Goal: Navigation & Orientation: Find specific page/section

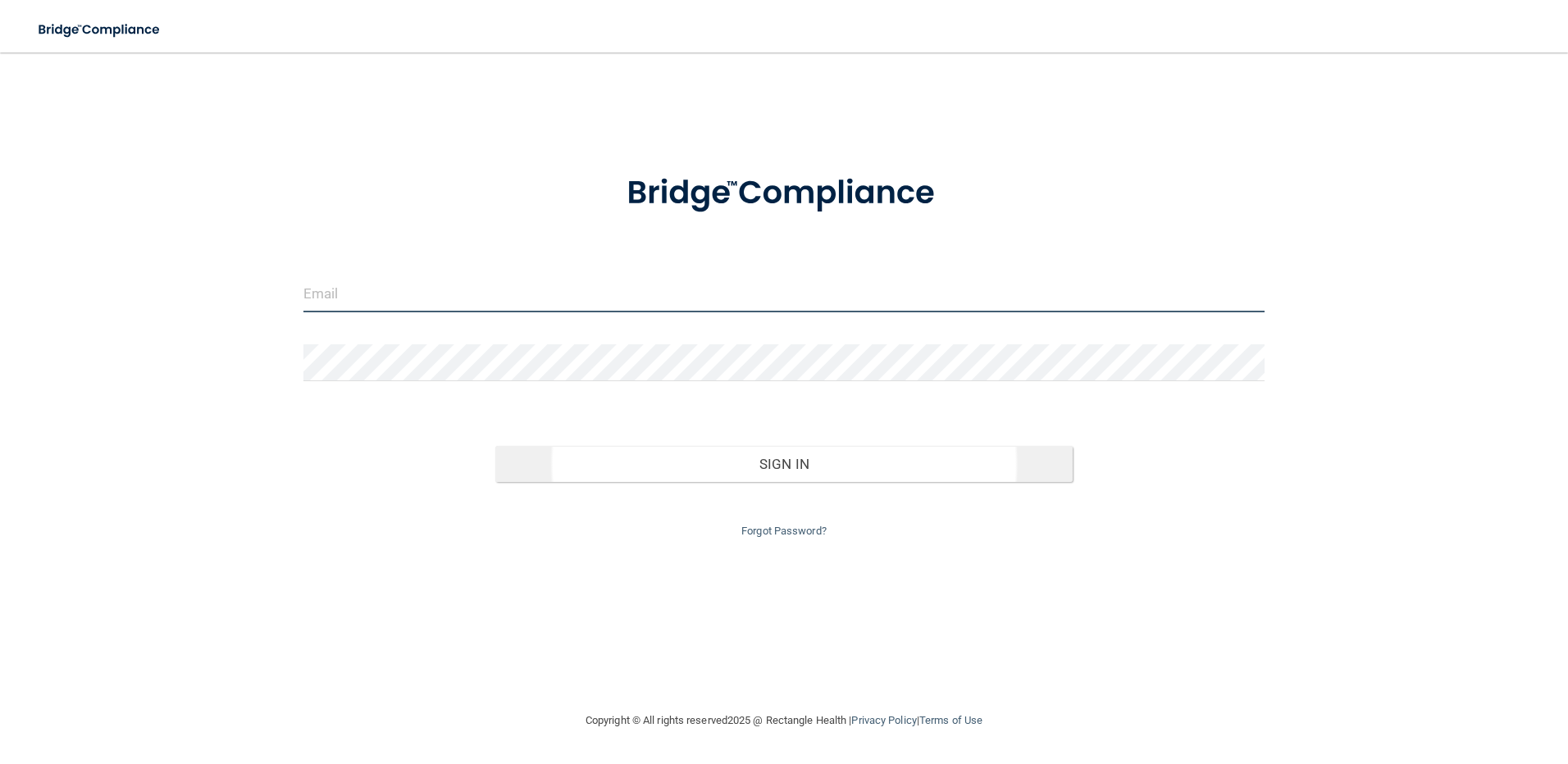
type input "[EMAIL_ADDRESS][DOMAIN_NAME]"
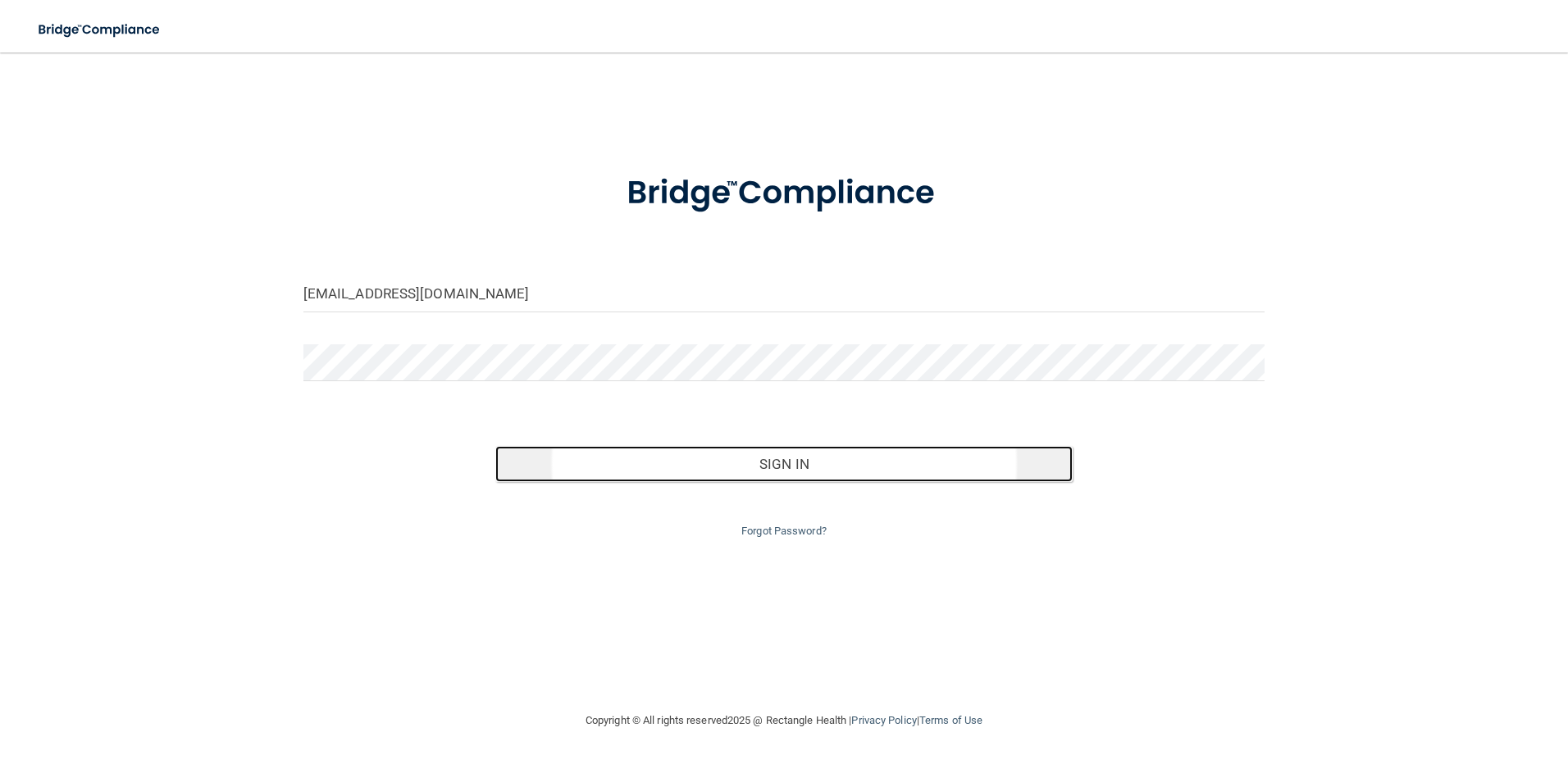
click at [759, 464] on button "Sign In" at bounding box center [784, 464] width 577 height 37
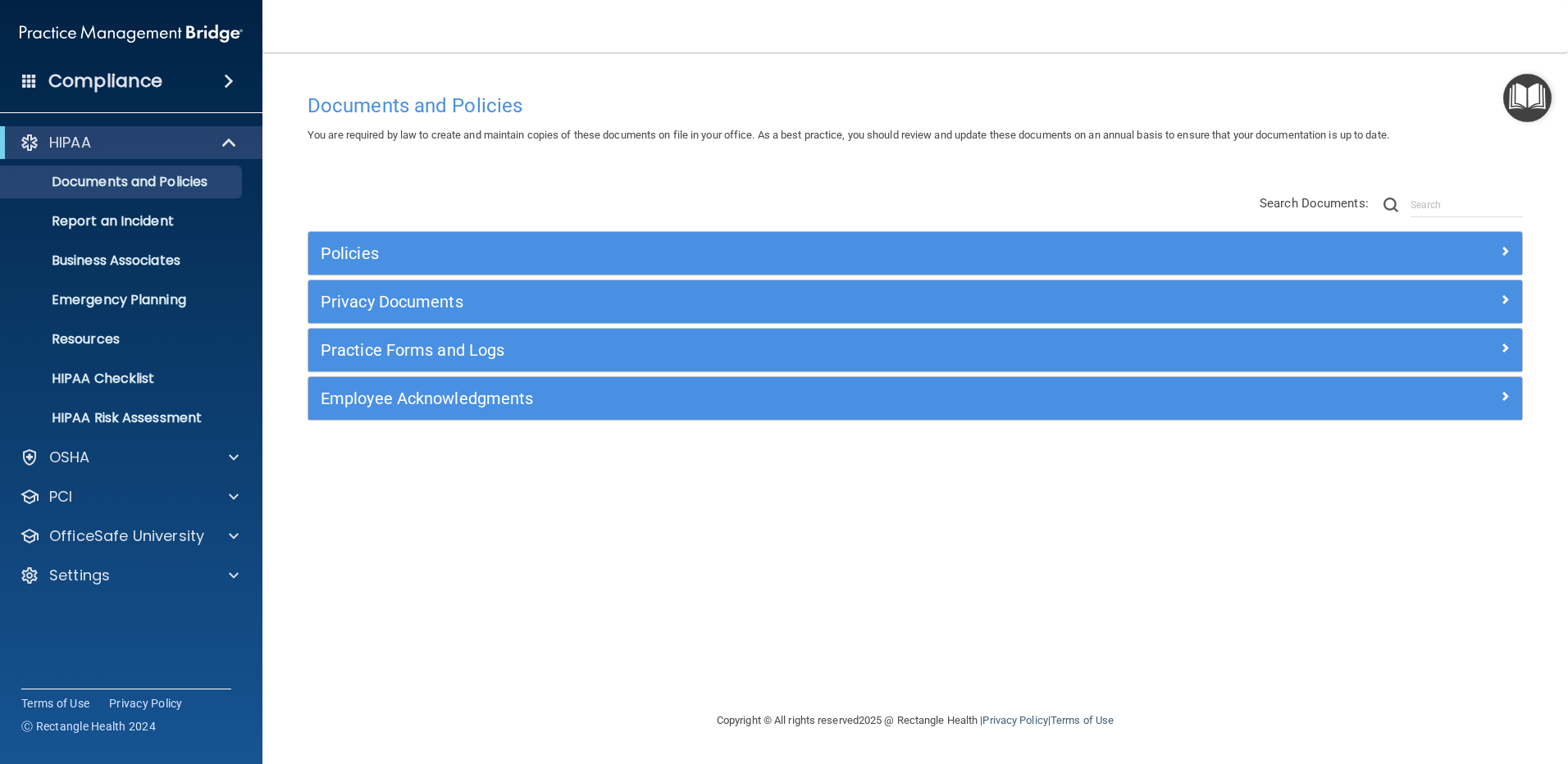
drag, startPoint x: 0, startPoint y: 0, endPoint x: 927, endPoint y: 71, distance: 929.7
click at [927, 71] on div "Documents and Policies You are required by law to create and maintain copies of…" at bounding box center [915, 382] width 1240 height 626
click at [95, 445] on div "OSHA" at bounding box center [131, 458] width 263 height 33
click at [235, 453] on span at bounding box center [233, 457] width 10 height 20
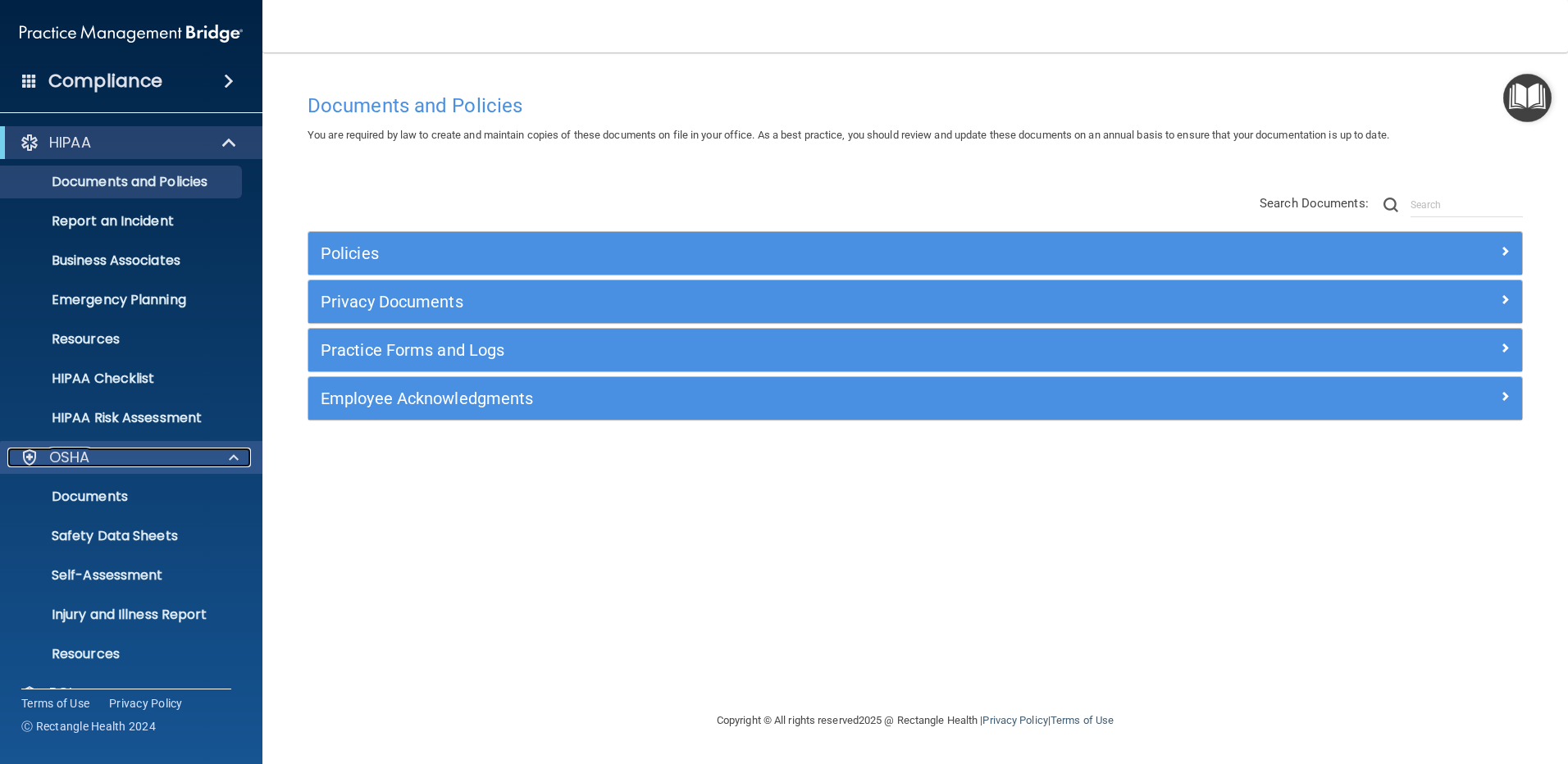
scroll to position [113, 0]
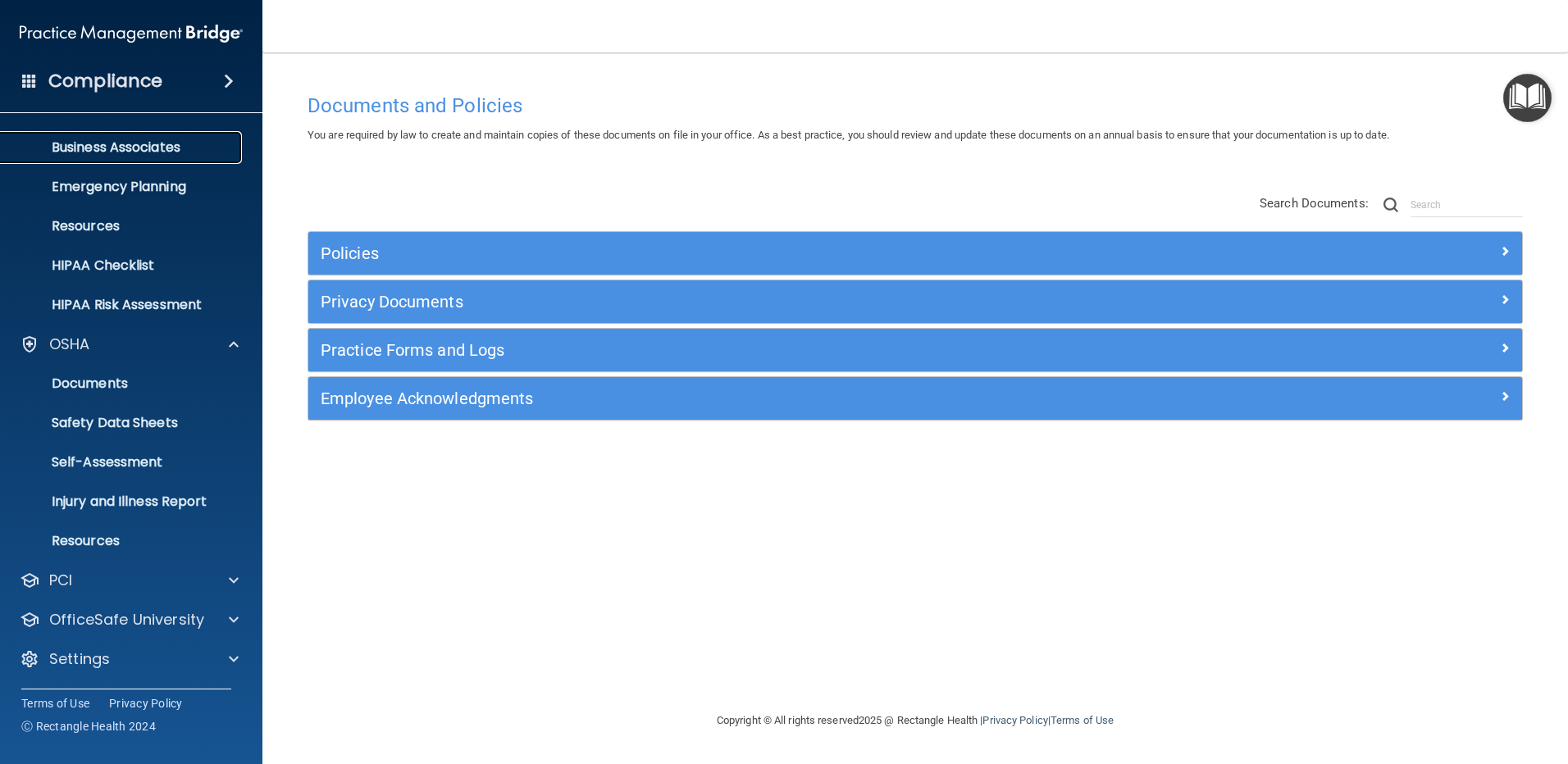
click at [113, 141] on p "Business Associates" at bounding box center [123, 147] width 224 height 17
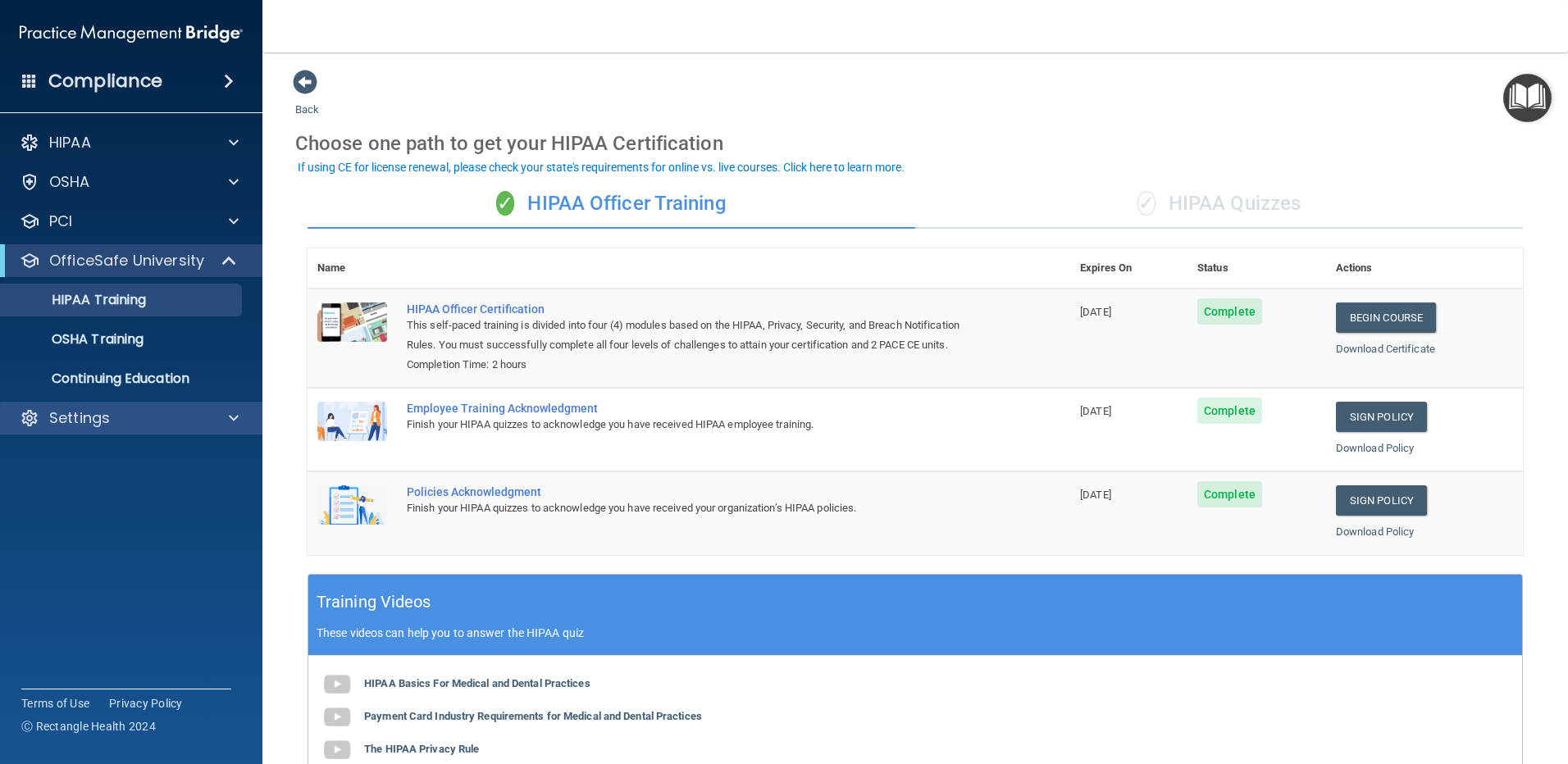
click at [234, 406] on div "Settings" at bounding box center [131, 418] width 263 height 33
click at [236, 418] on span at bounding box center [233, 418] width 10 height 20
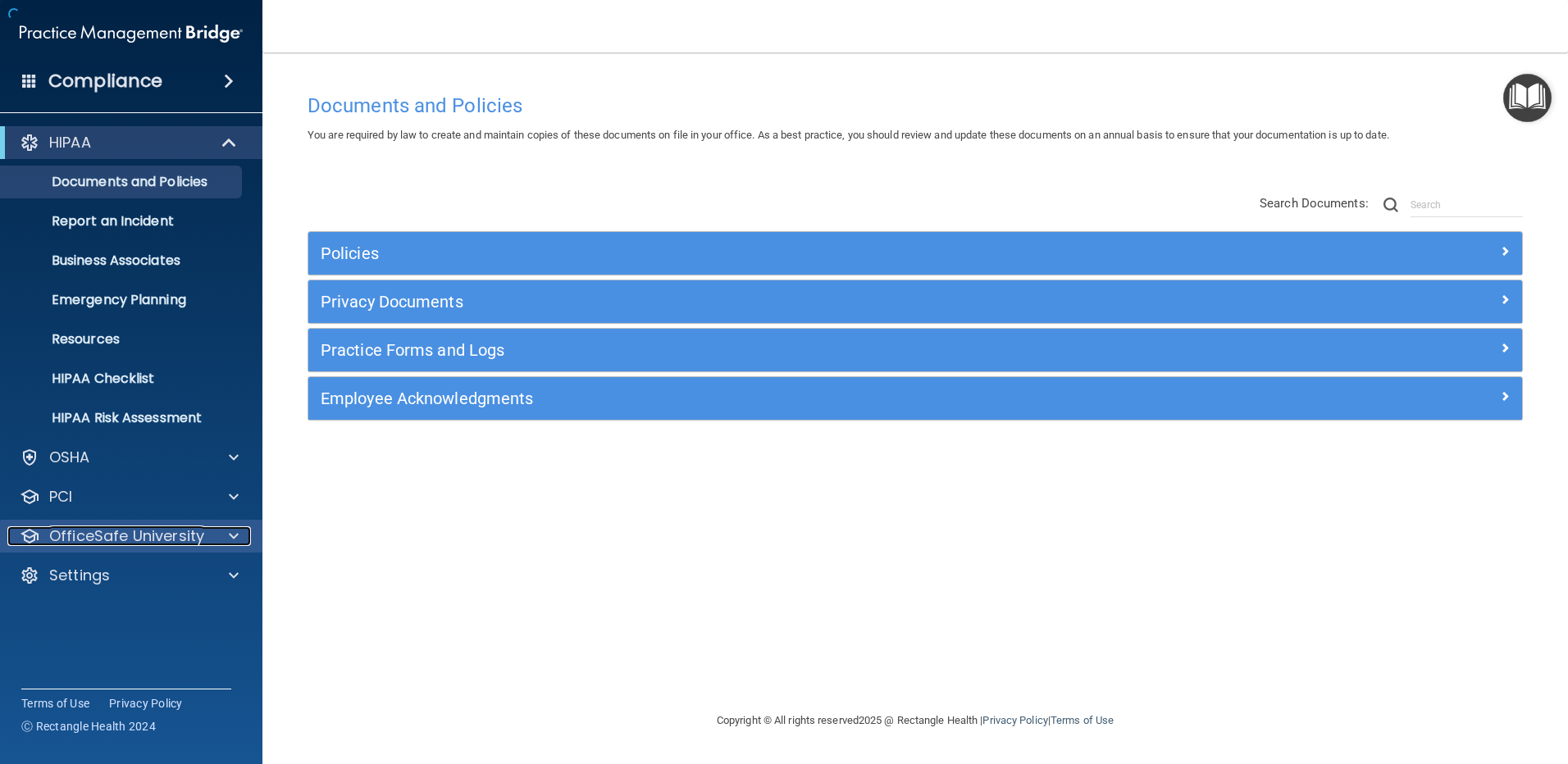
click at [236, 535] on span at bounding box center [233, 536] width 10 height 20
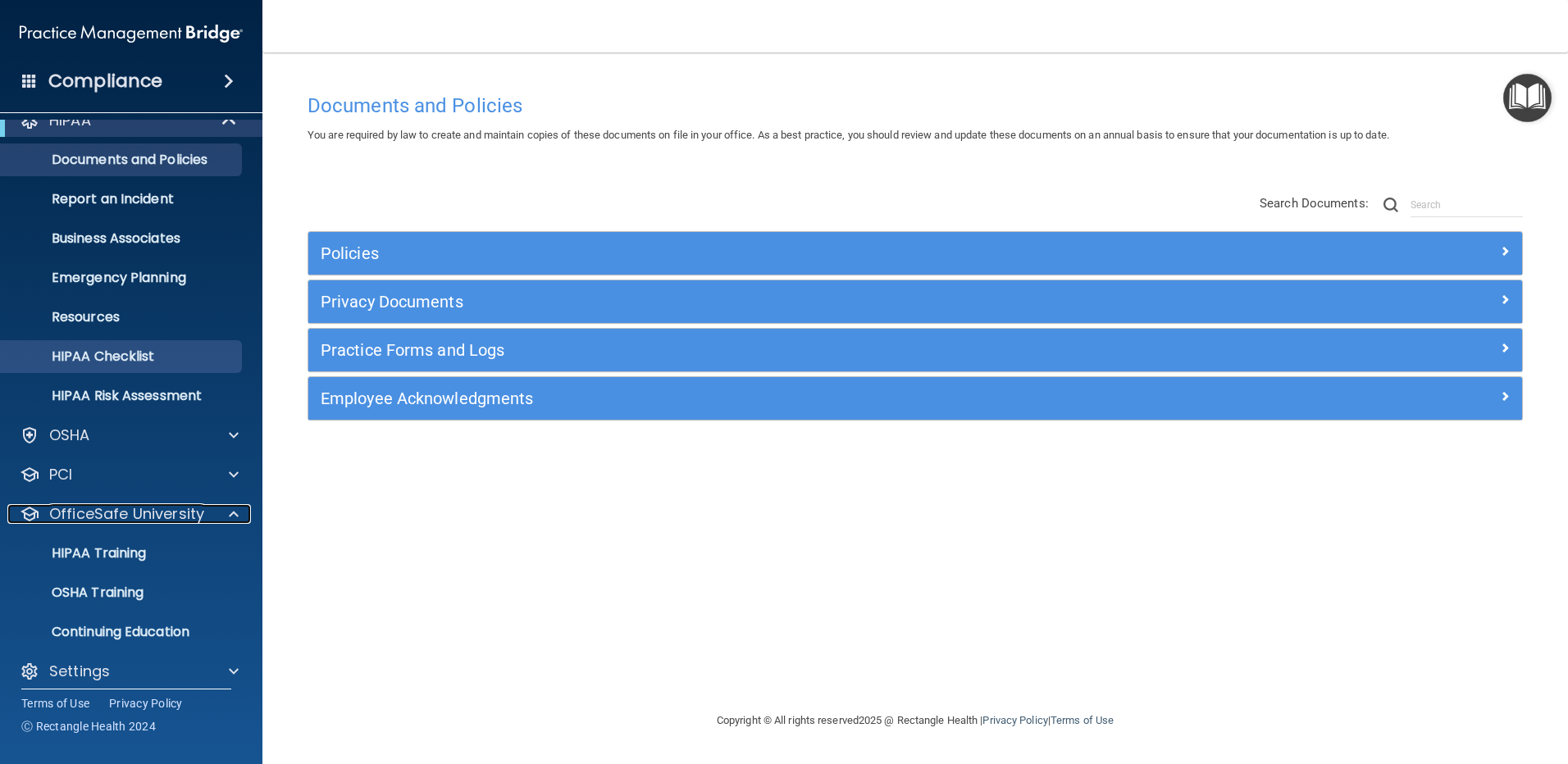
scroll to position [35, 0]
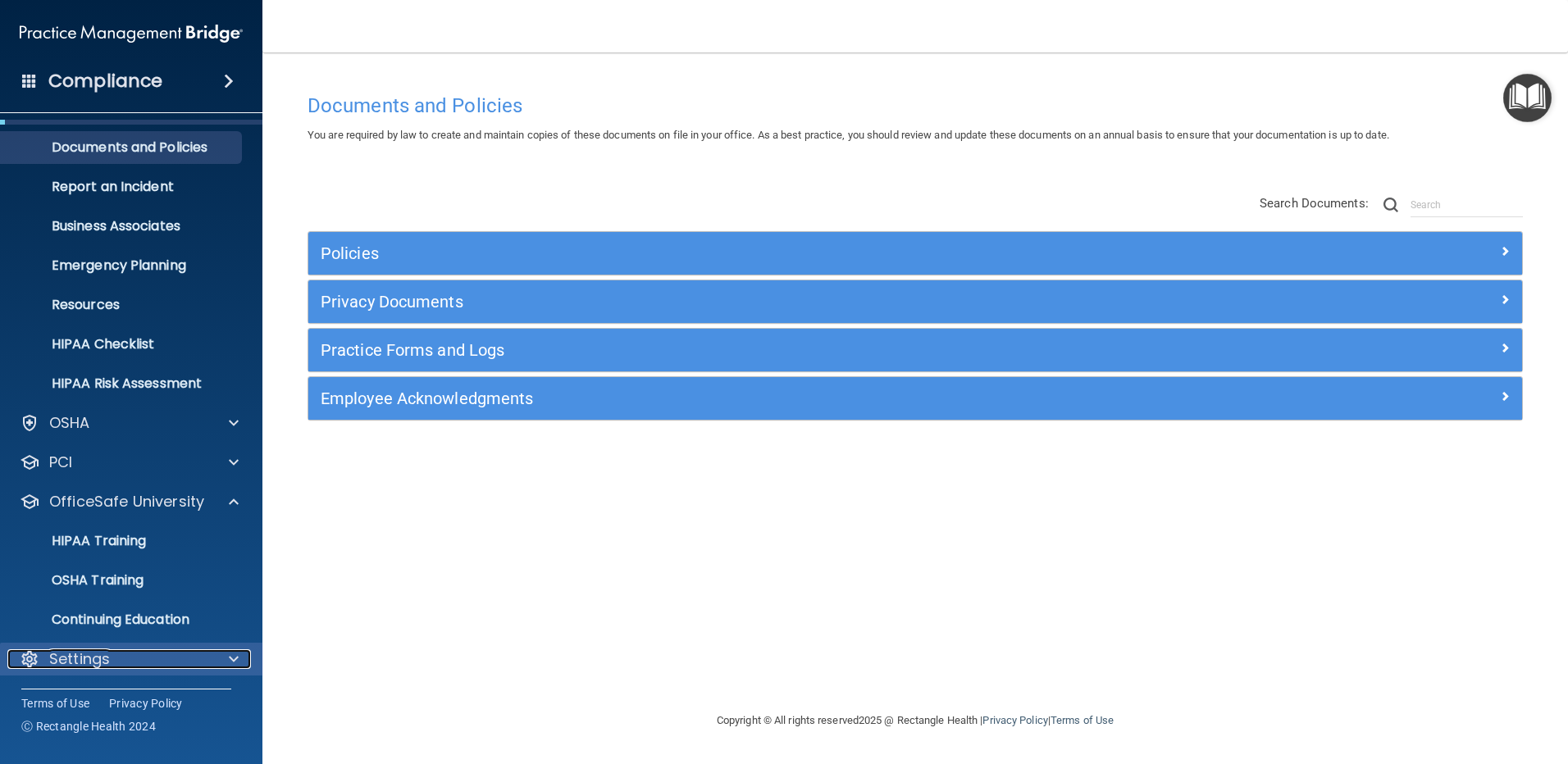
click at [230, 660] on span at bounding box center [233, 659] width 10 height 20
click at [234, 658] on span at bounding box center [233, 659] width 10 height 20
click at [237, 661] on span at bounding box center [233, 659] width 10 height 20
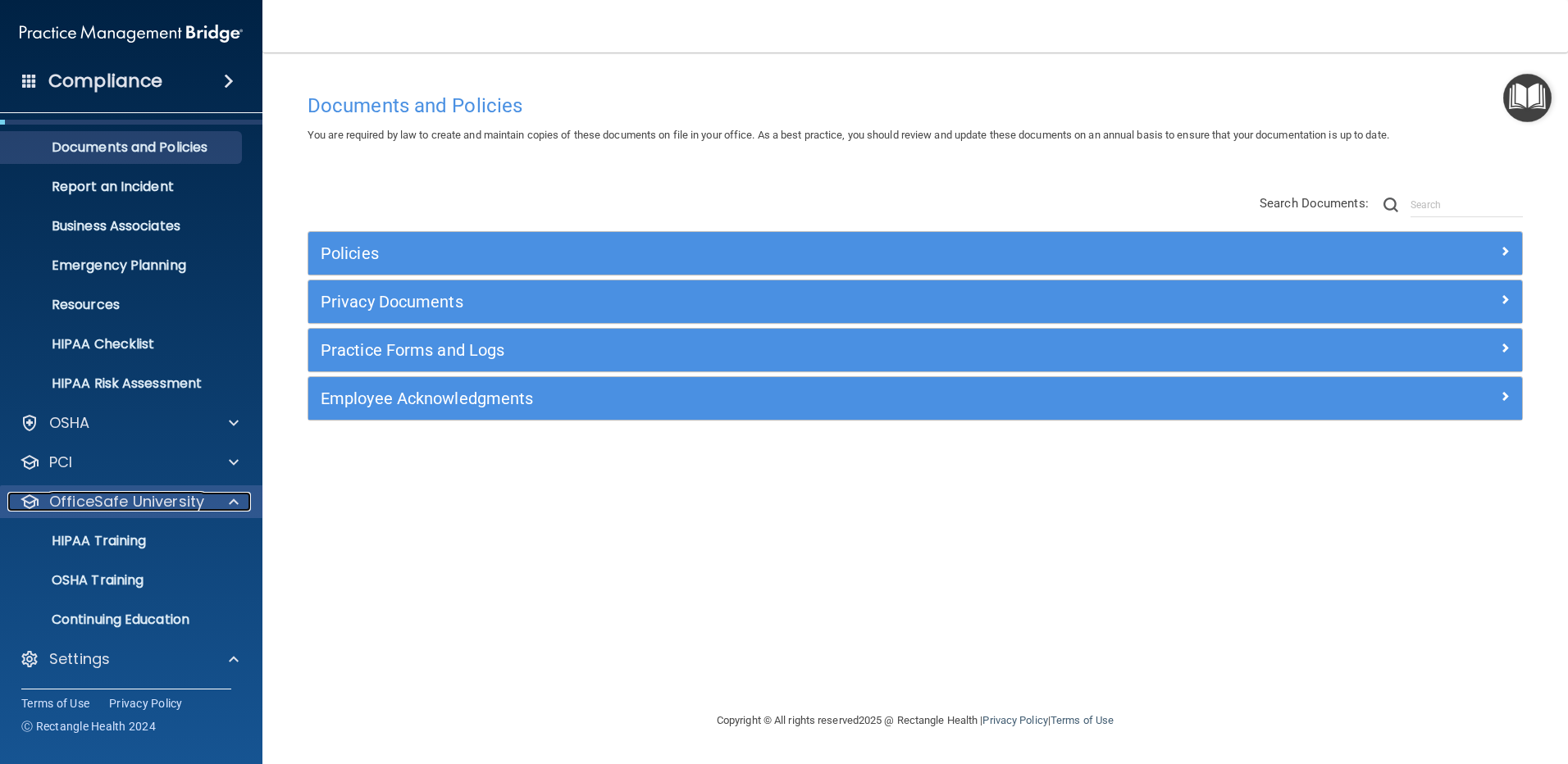
click at [236, 498] on span at bounding box center [233, 502] width 10 height 20
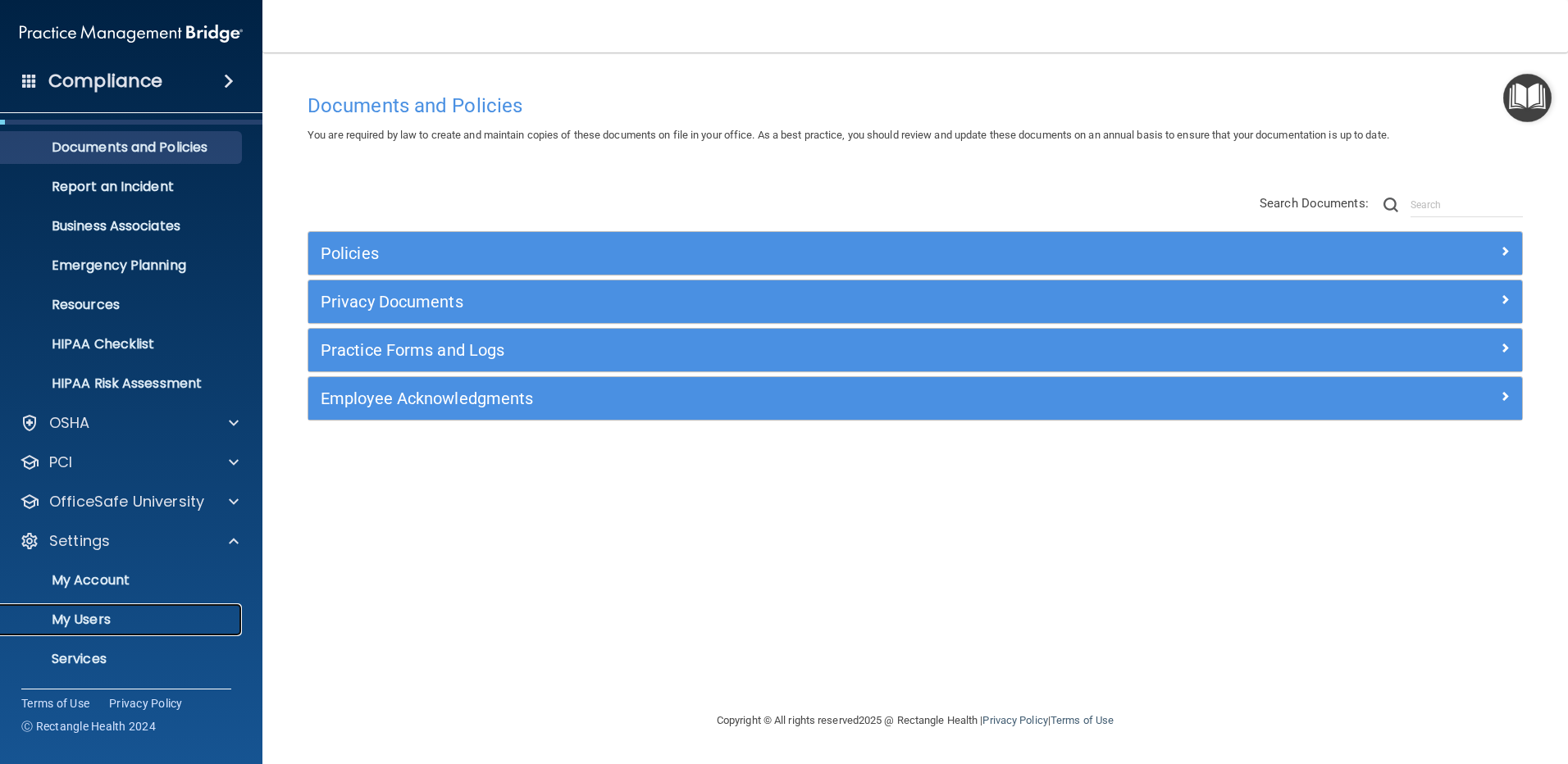
click at [90, 618] on p "My Users" at bounding box center [123, 620] width 224 height 17
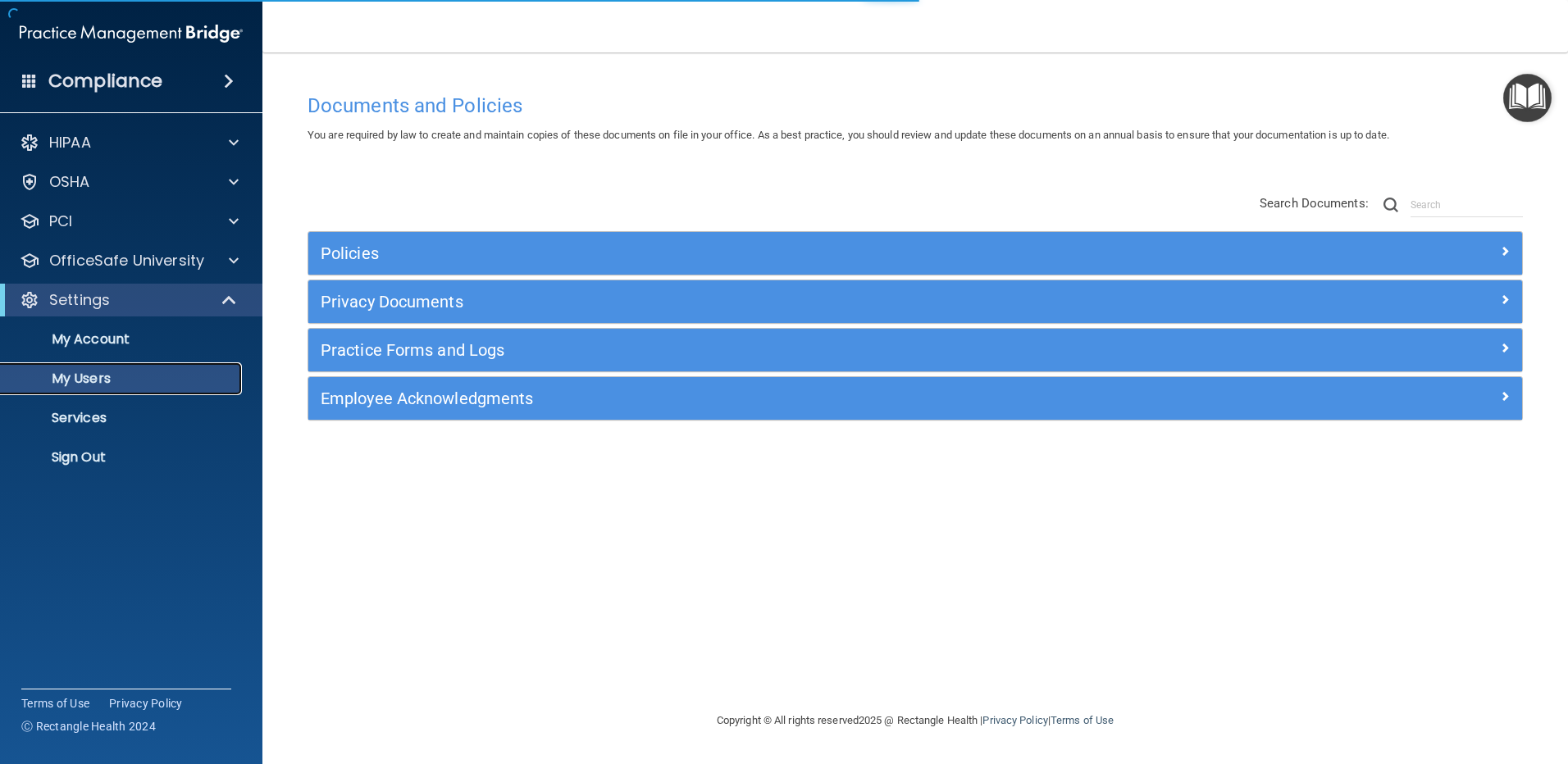
select select "20"
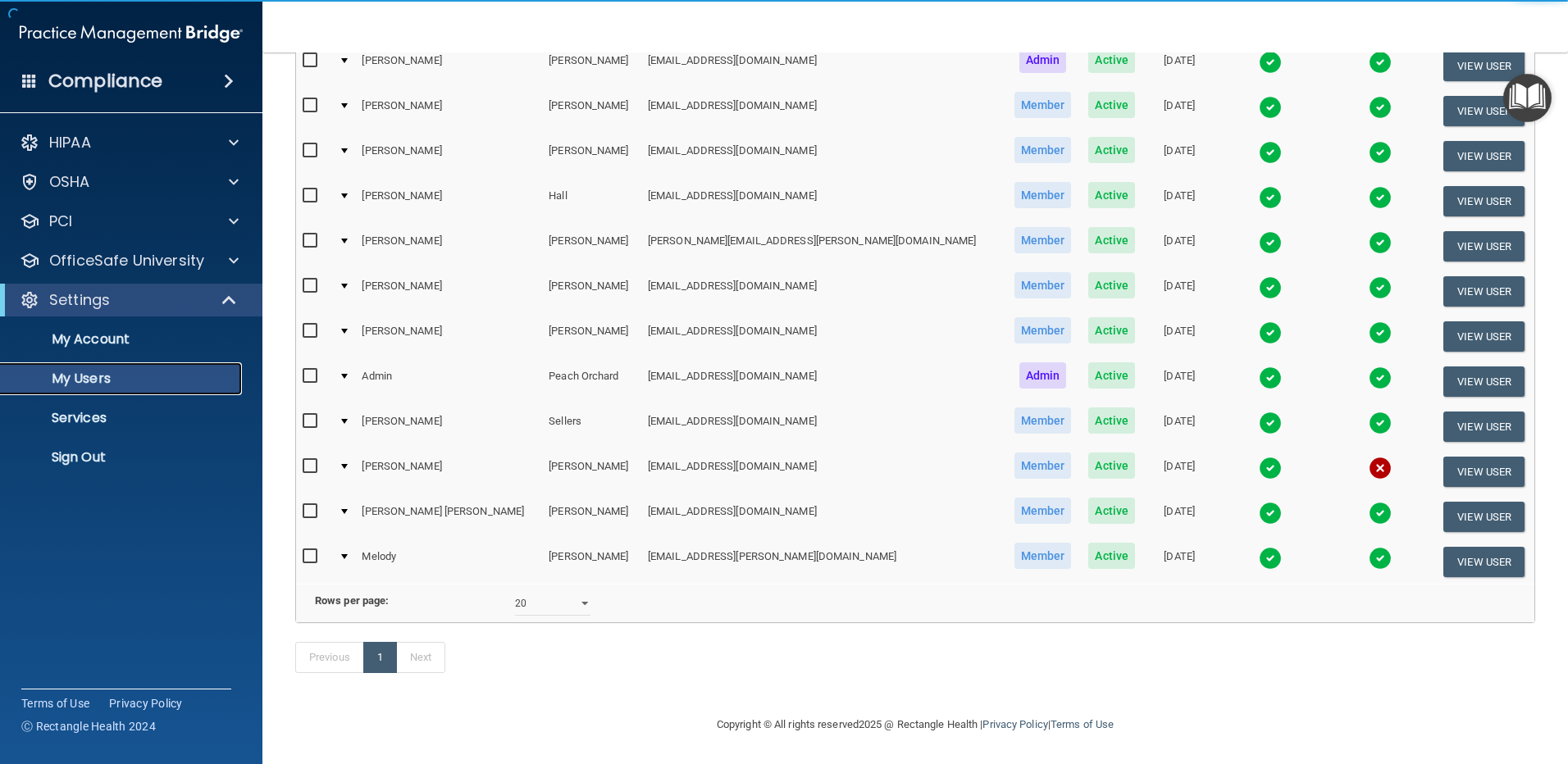
scroll to position [232, 0]
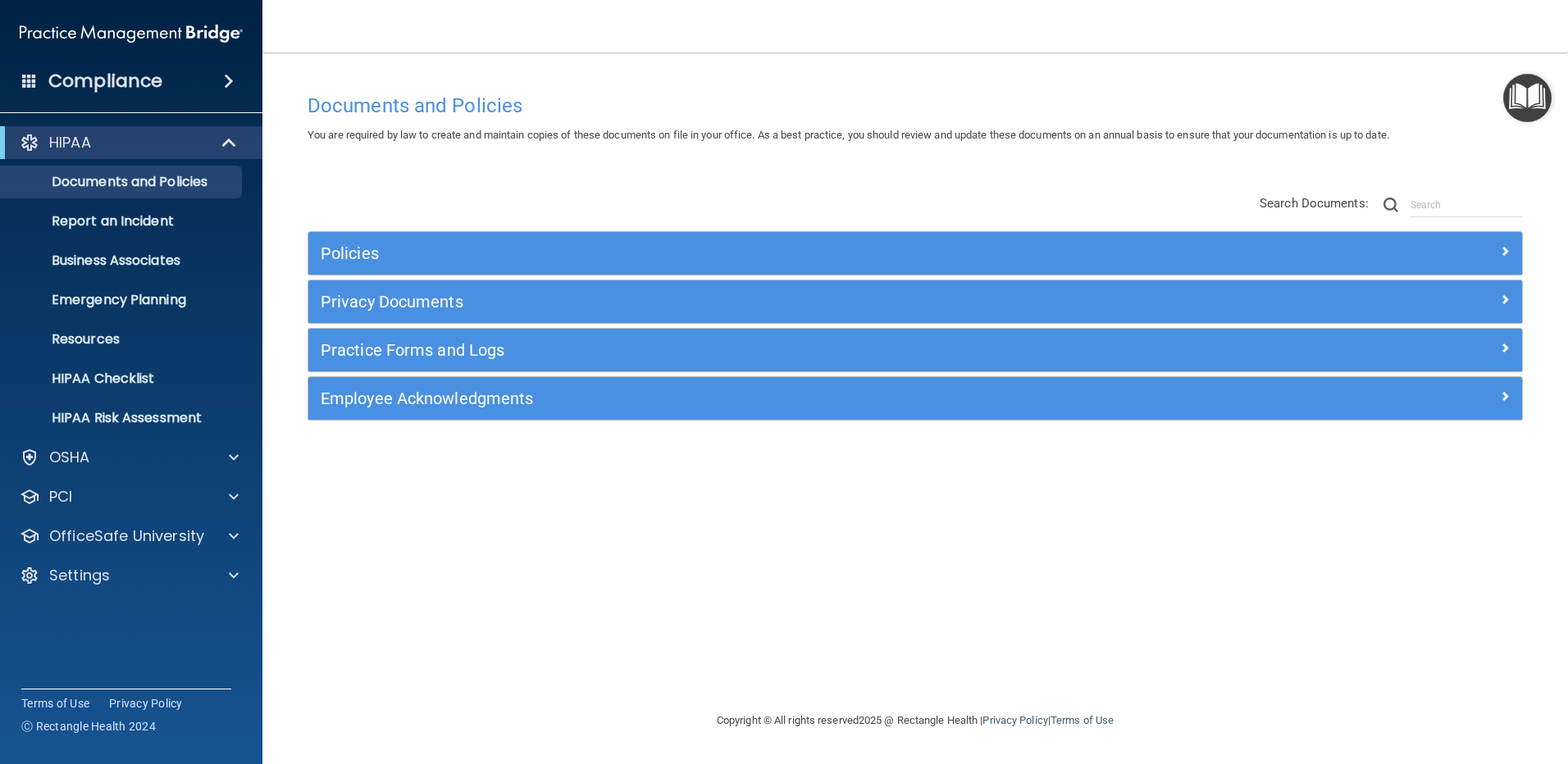
click at [228, 77] on span at bounding box center [229, 81] width 10 height 20
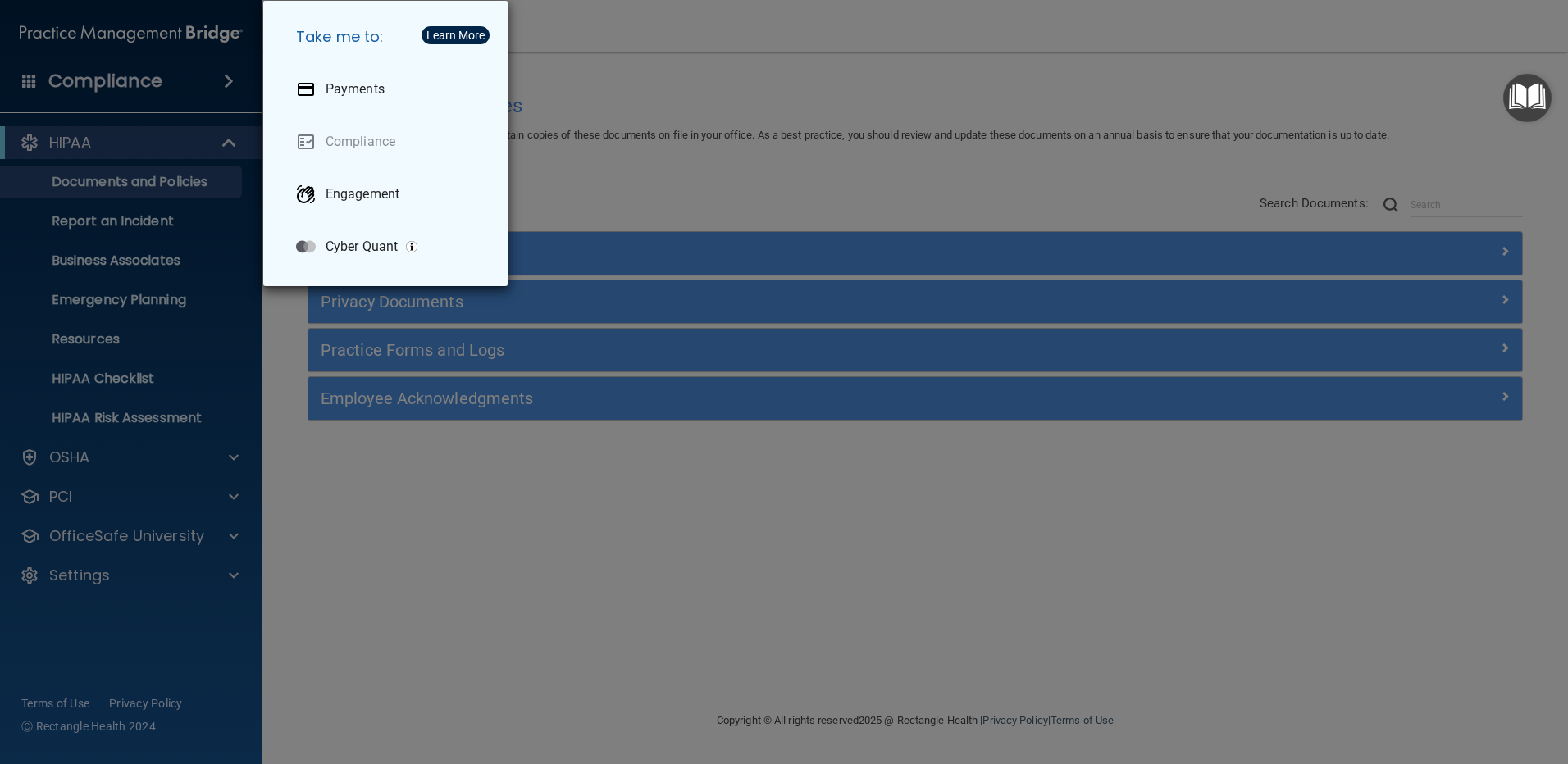
click at [362, 577] on div "Take me to: Payments Compliance Engagement Cyber Quant" at bounding box center [784, 382] width 1568 height 764
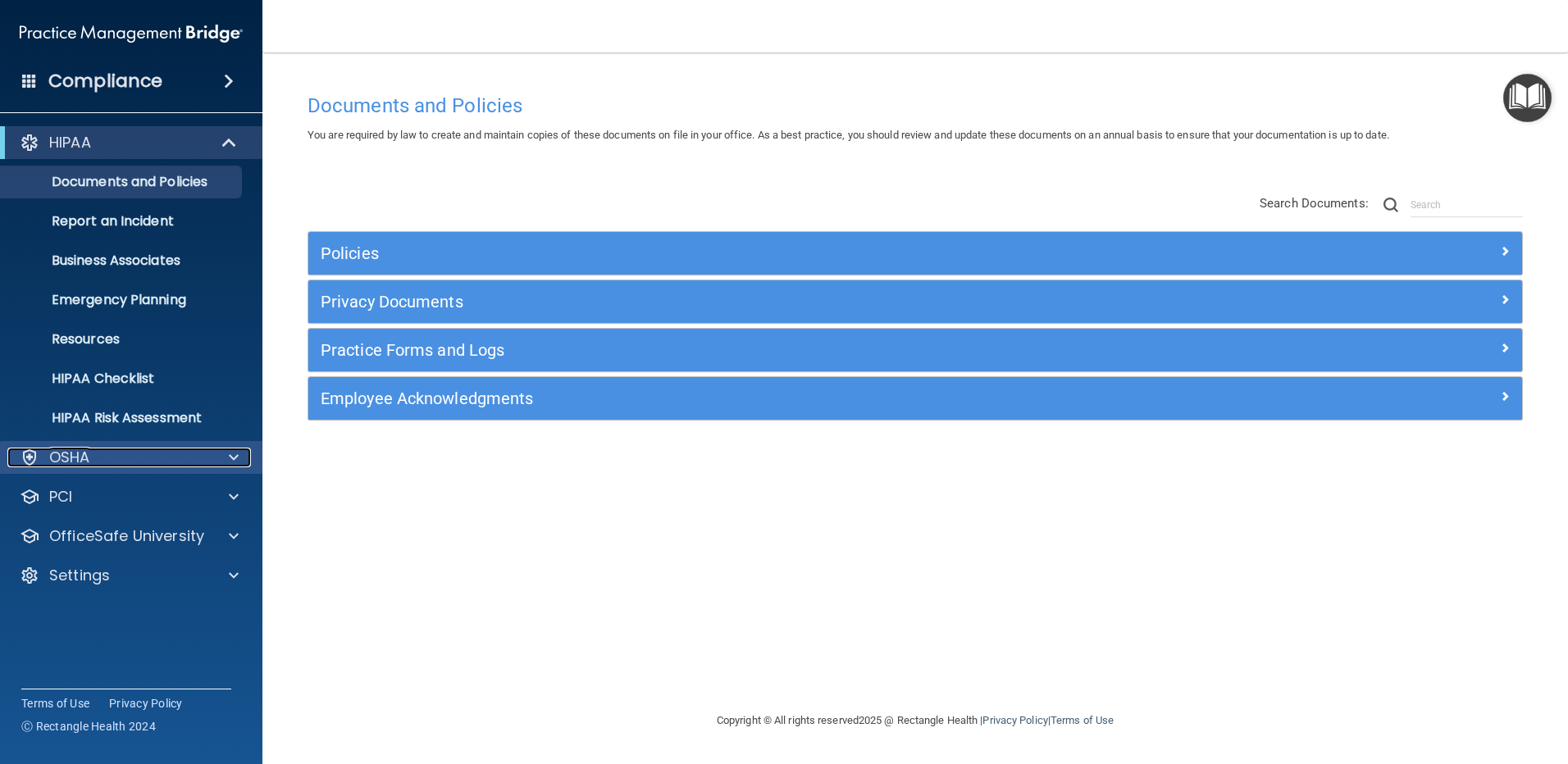
click at [232, 448] on span at bounding box center [233, 457] width 10 height 20
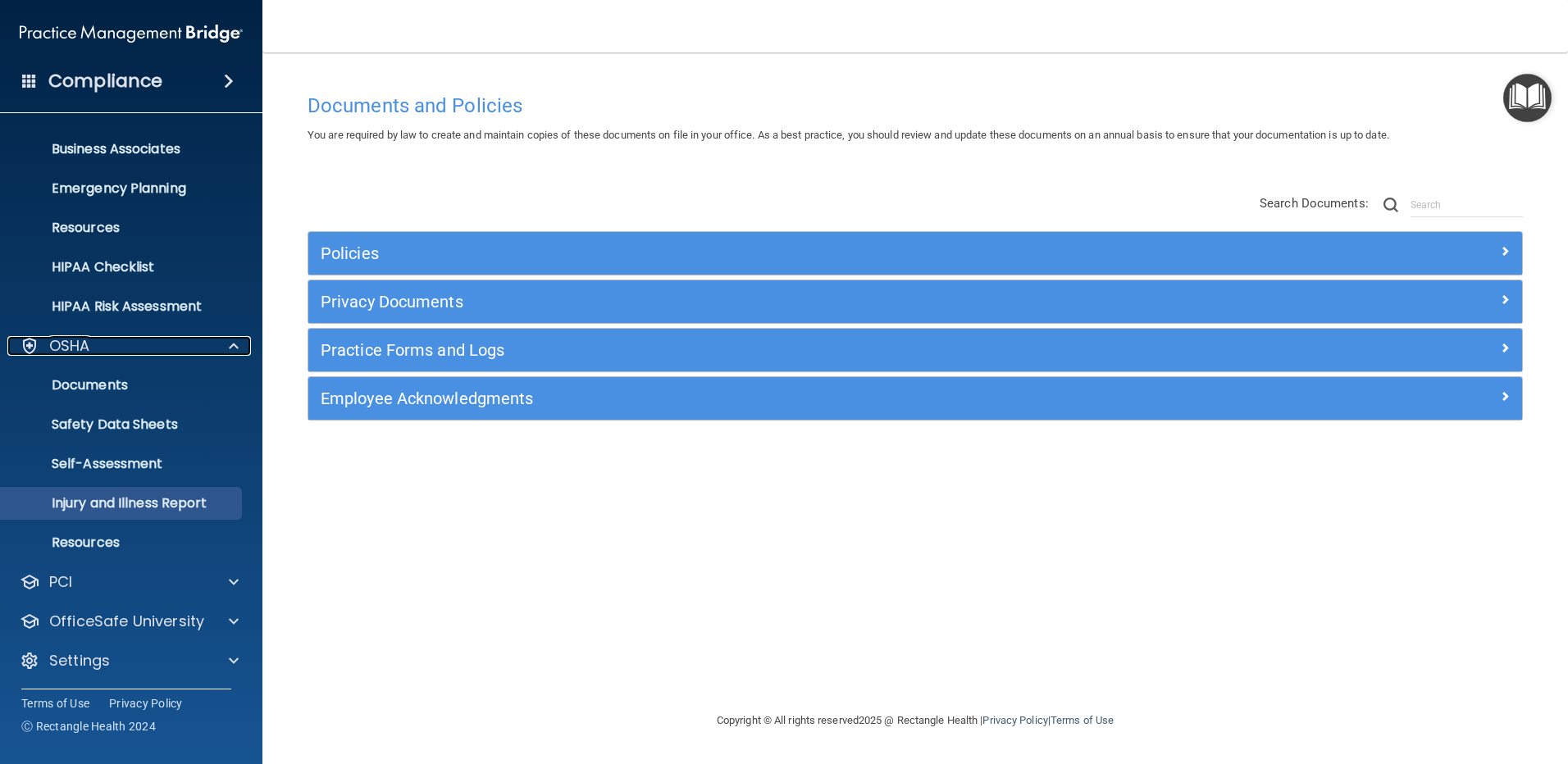
scroll to position [113, 0]
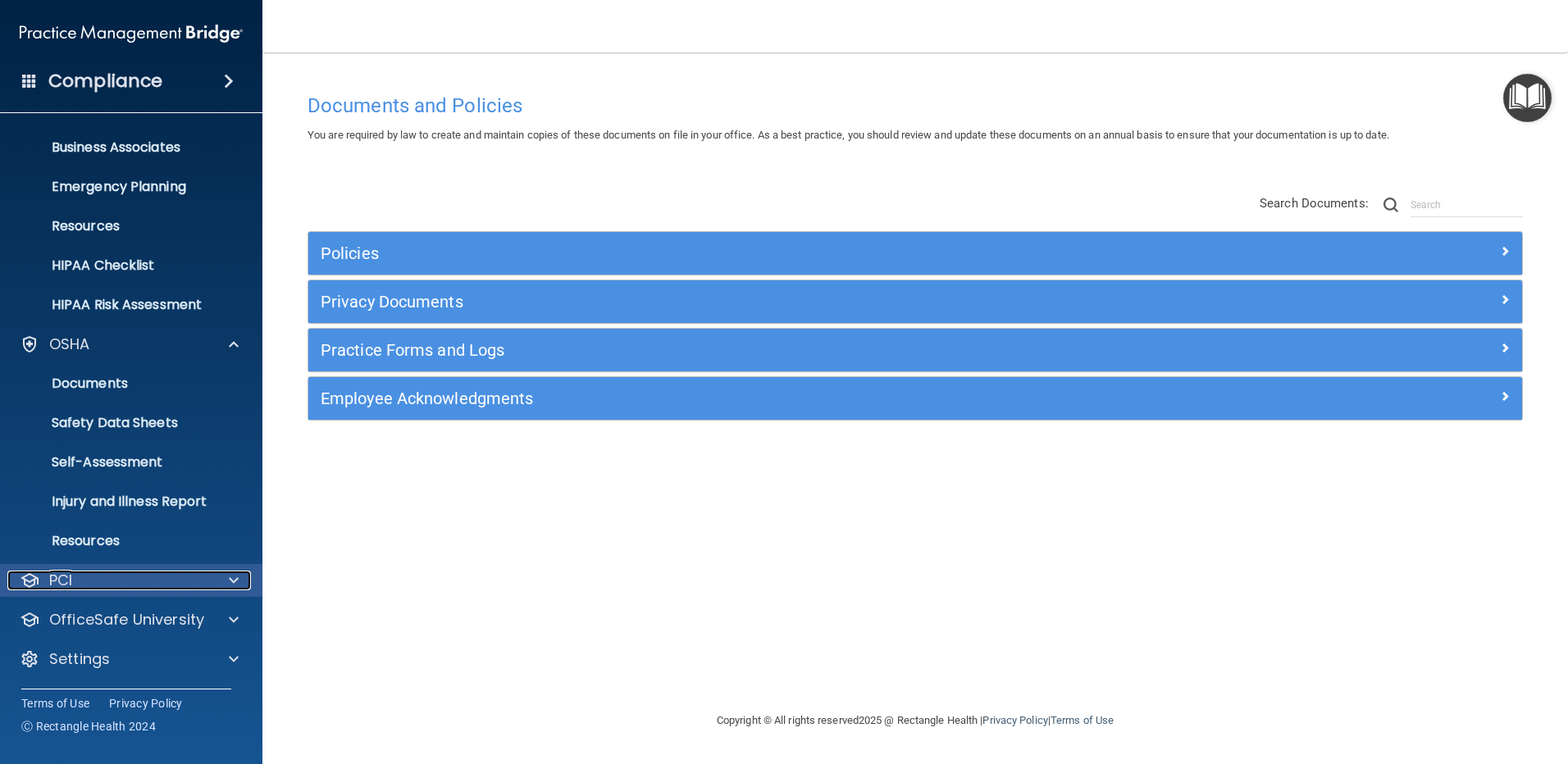
click at [235, 580] on span at bounding box center [233, 581] width 10 height 20
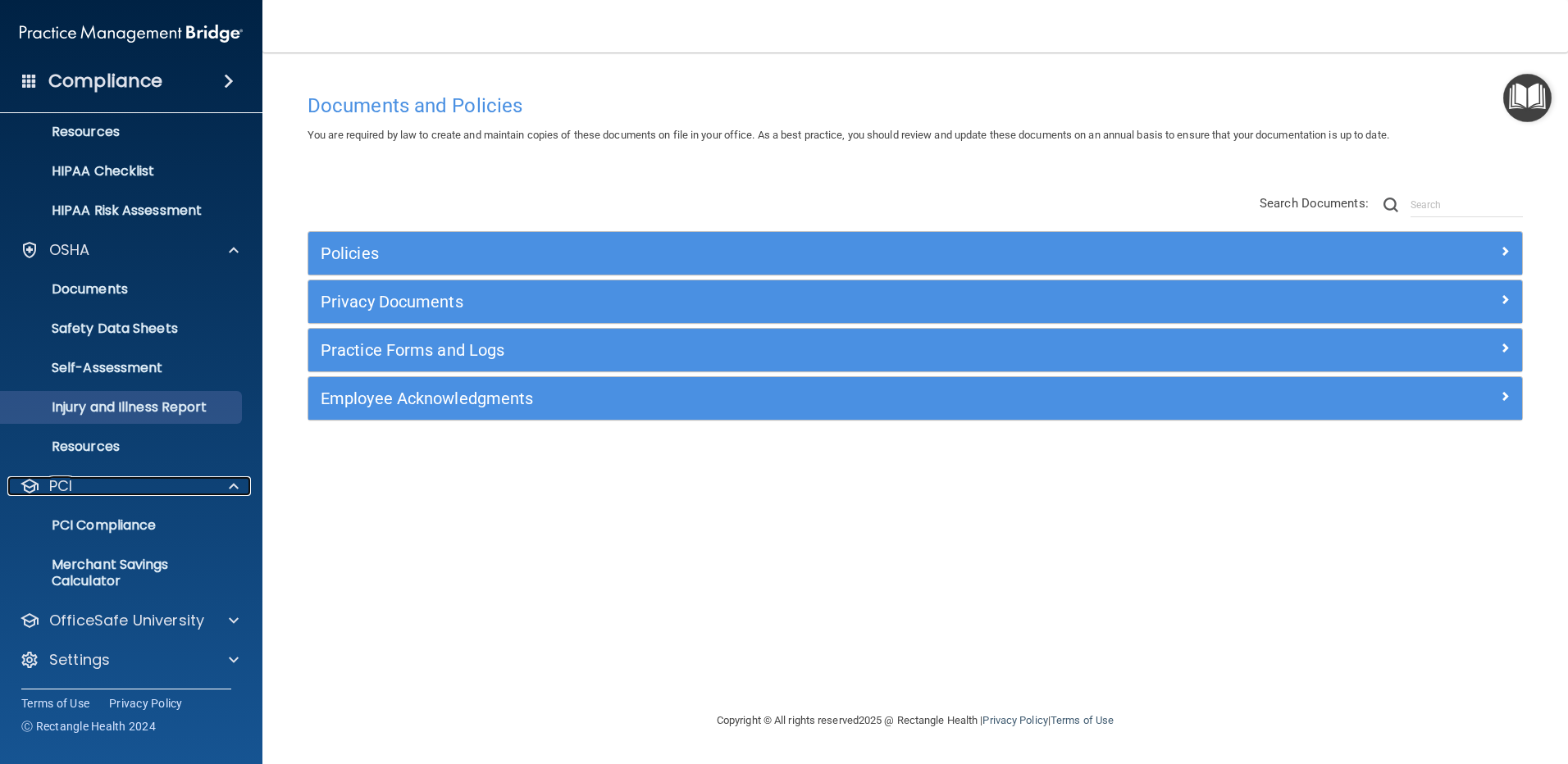
scroll to position [209, 0]
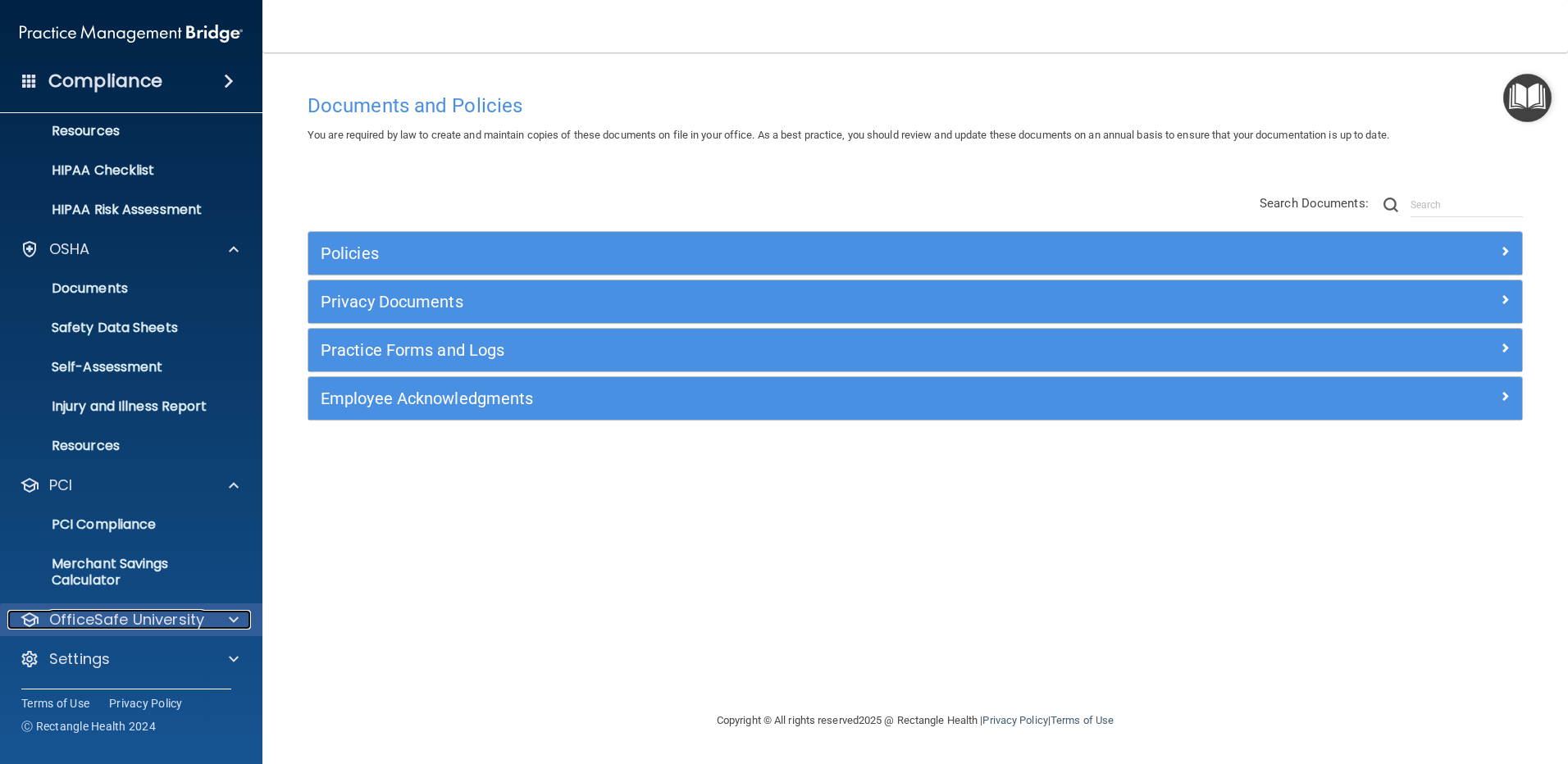
click at [234, 622] on span at bounding box center [233, 620] width 10 height 20
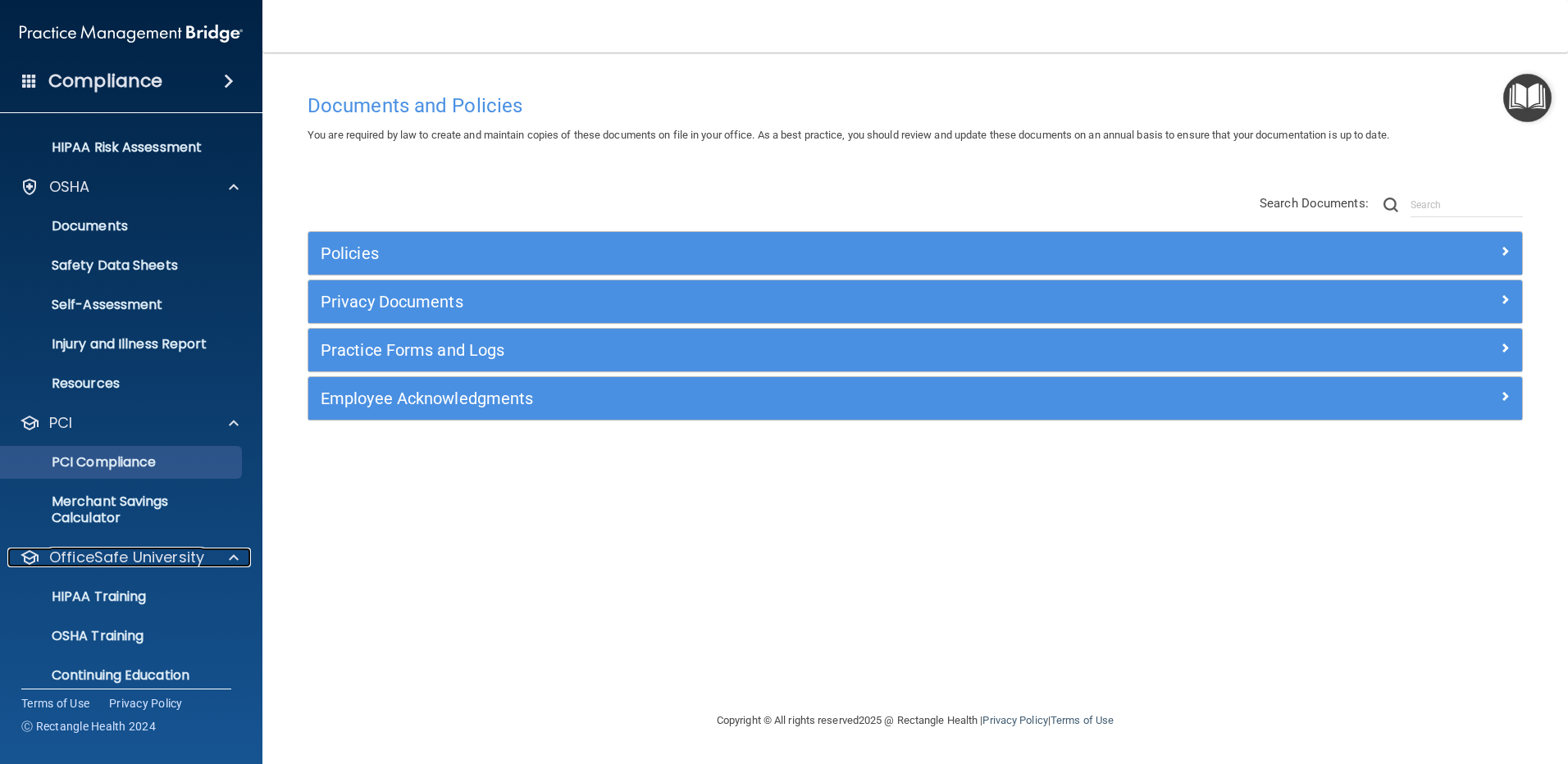
scroll to position [327, 0]
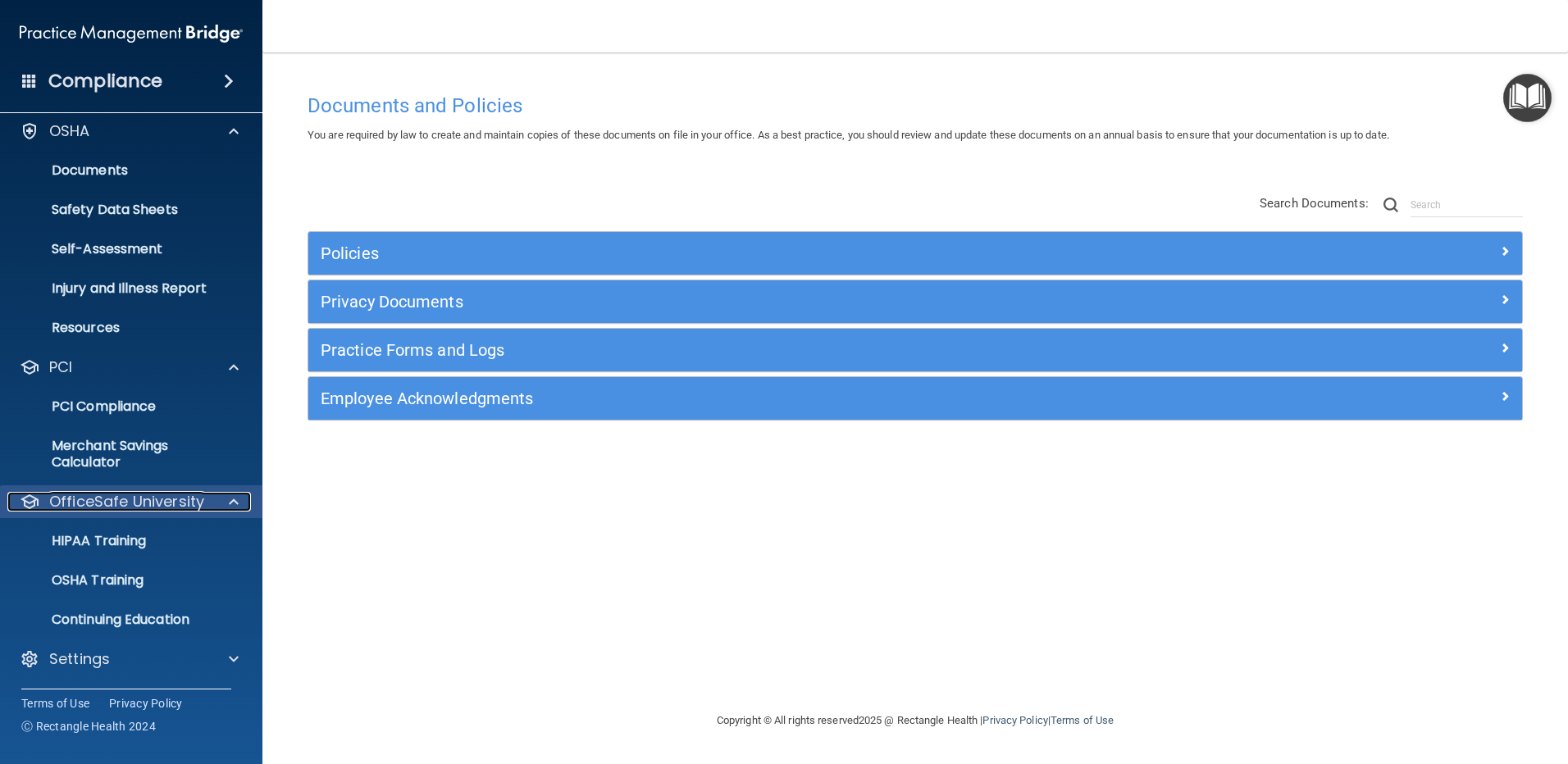
click at [229, 504] on span at bounding box center [233, 502] width 10 height 20
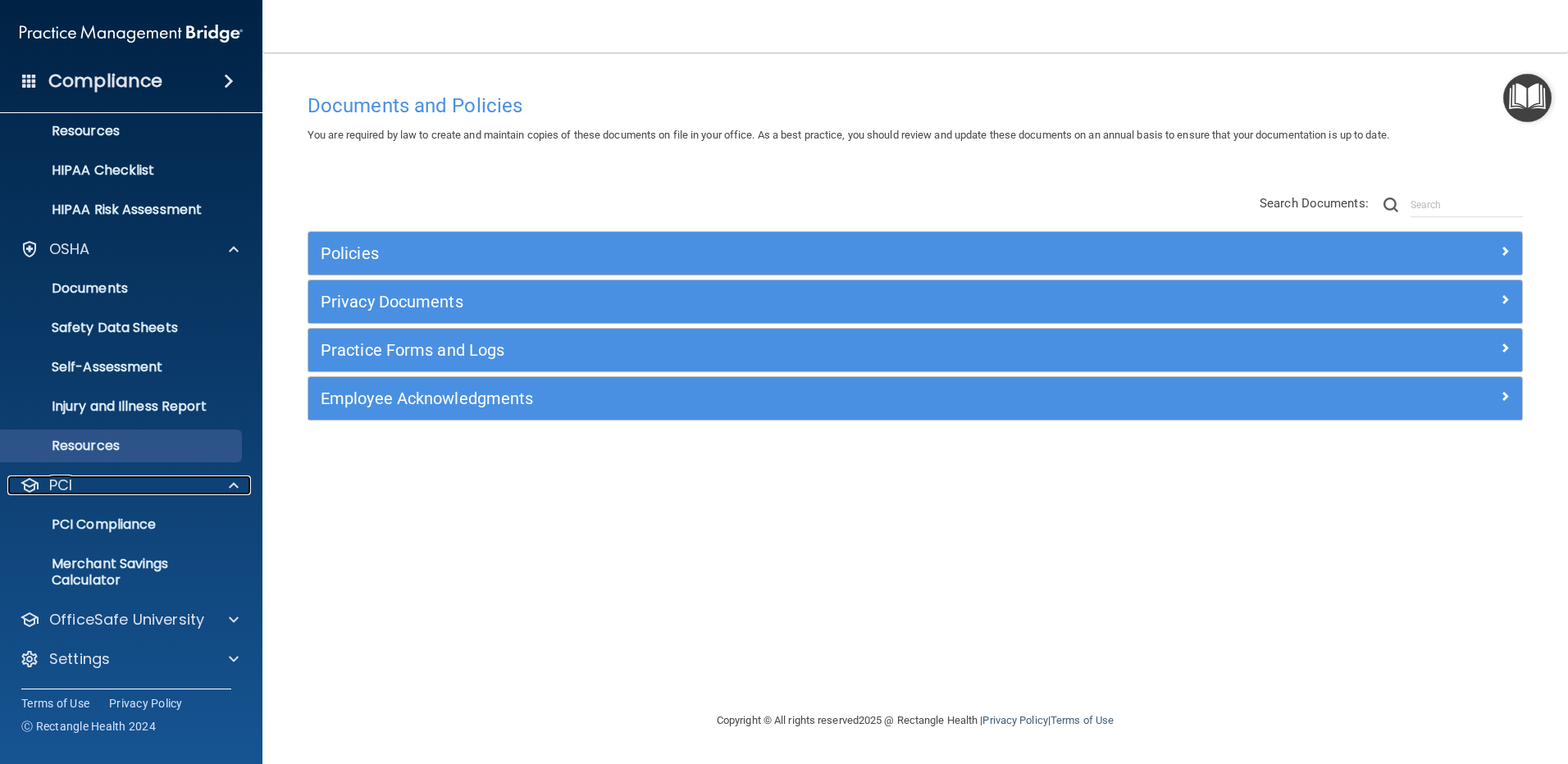
drag, startPoint x: 231, startPoint y: 488, endPoint x: 219, endPoint y: 470, distance: 21.6
click at [230, 488] on span at bounding box center [233, 485] width 10 height 20
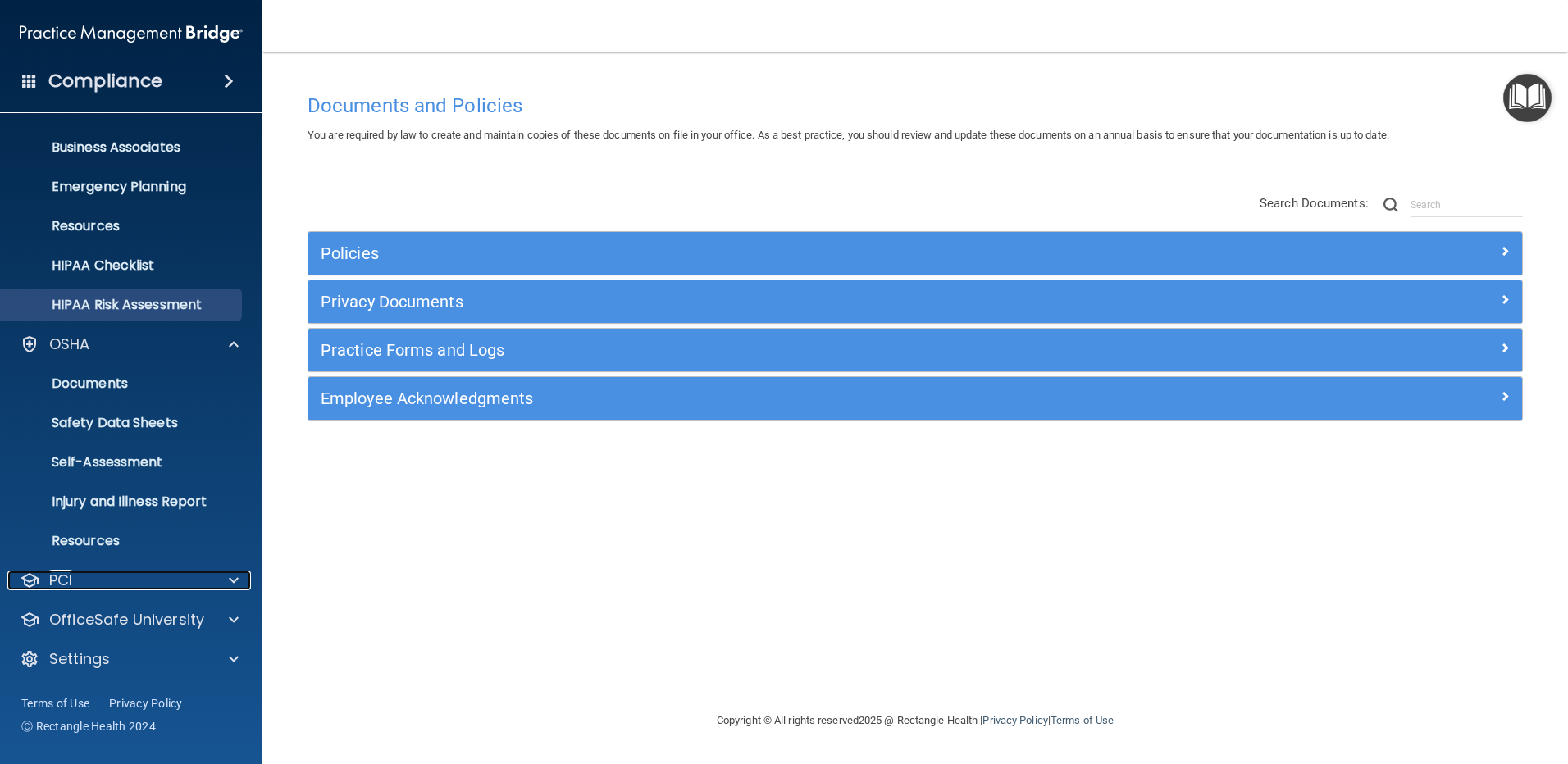
scroll to position [113, 0]
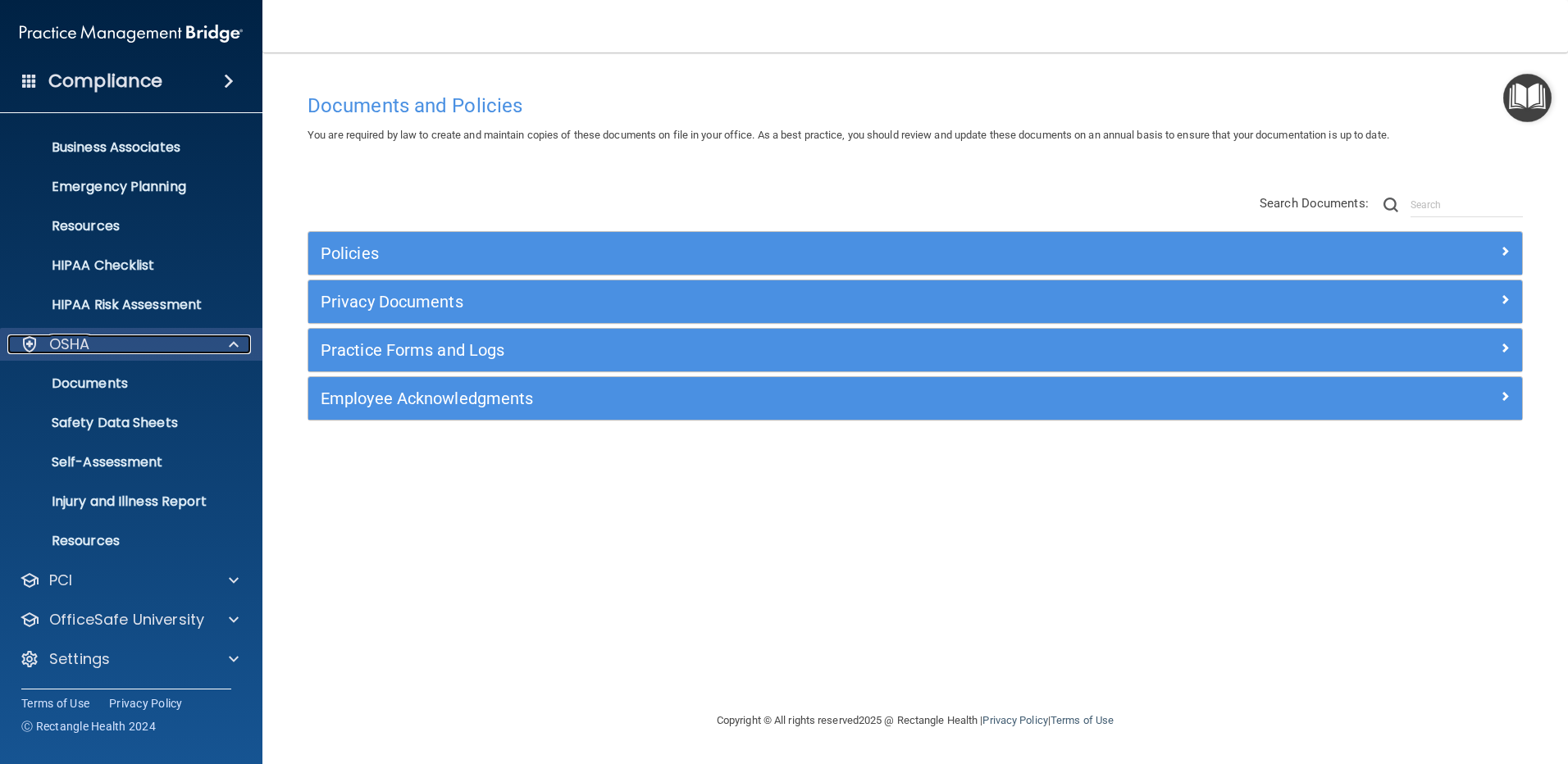
click at [232, 340] on span at bounding box center [233, 344] width 10 height 20
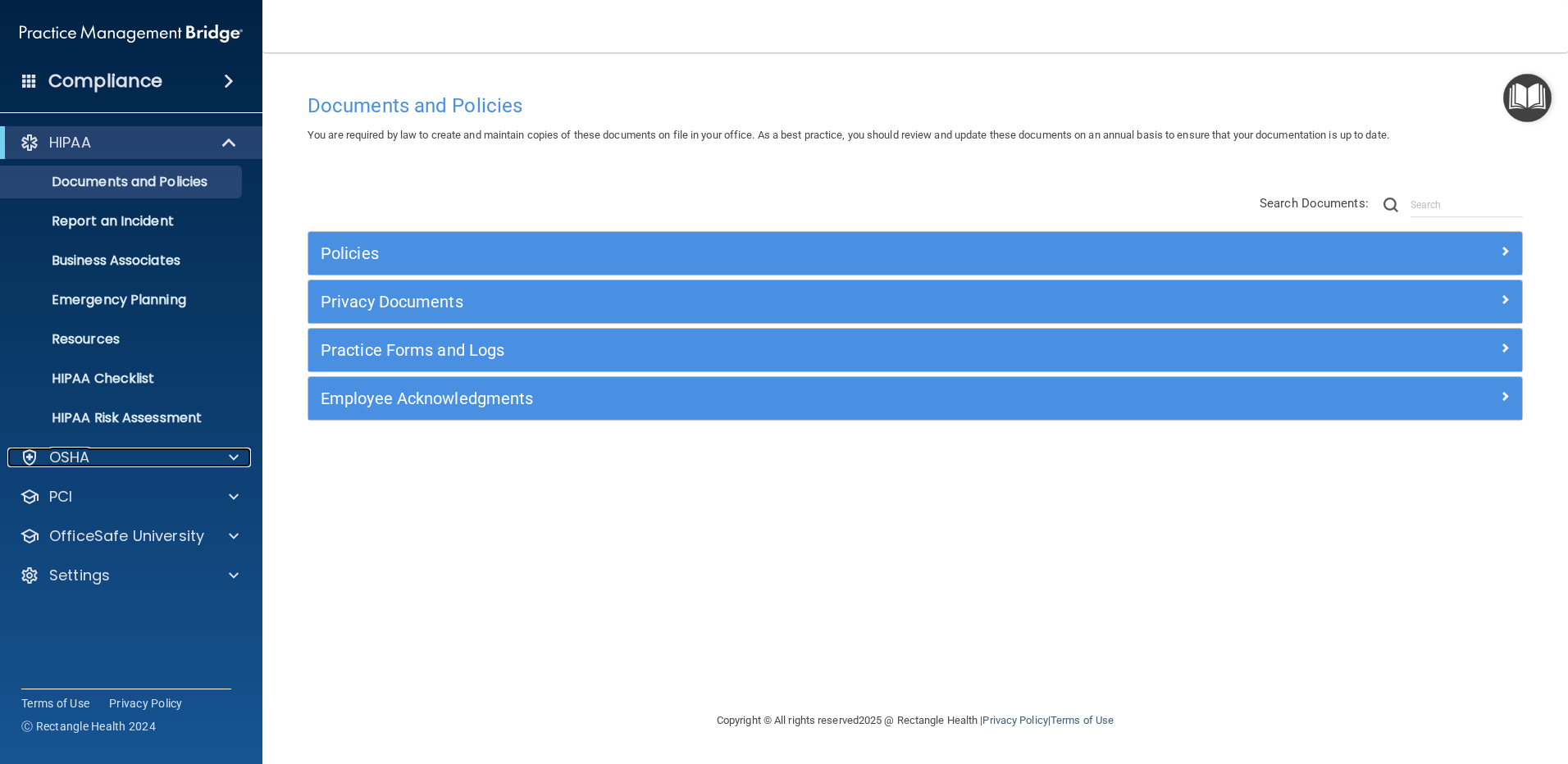
scroll to position [0, 0]
click at [228, 139] on span at bounding box center [231, 143] width 14 height 20
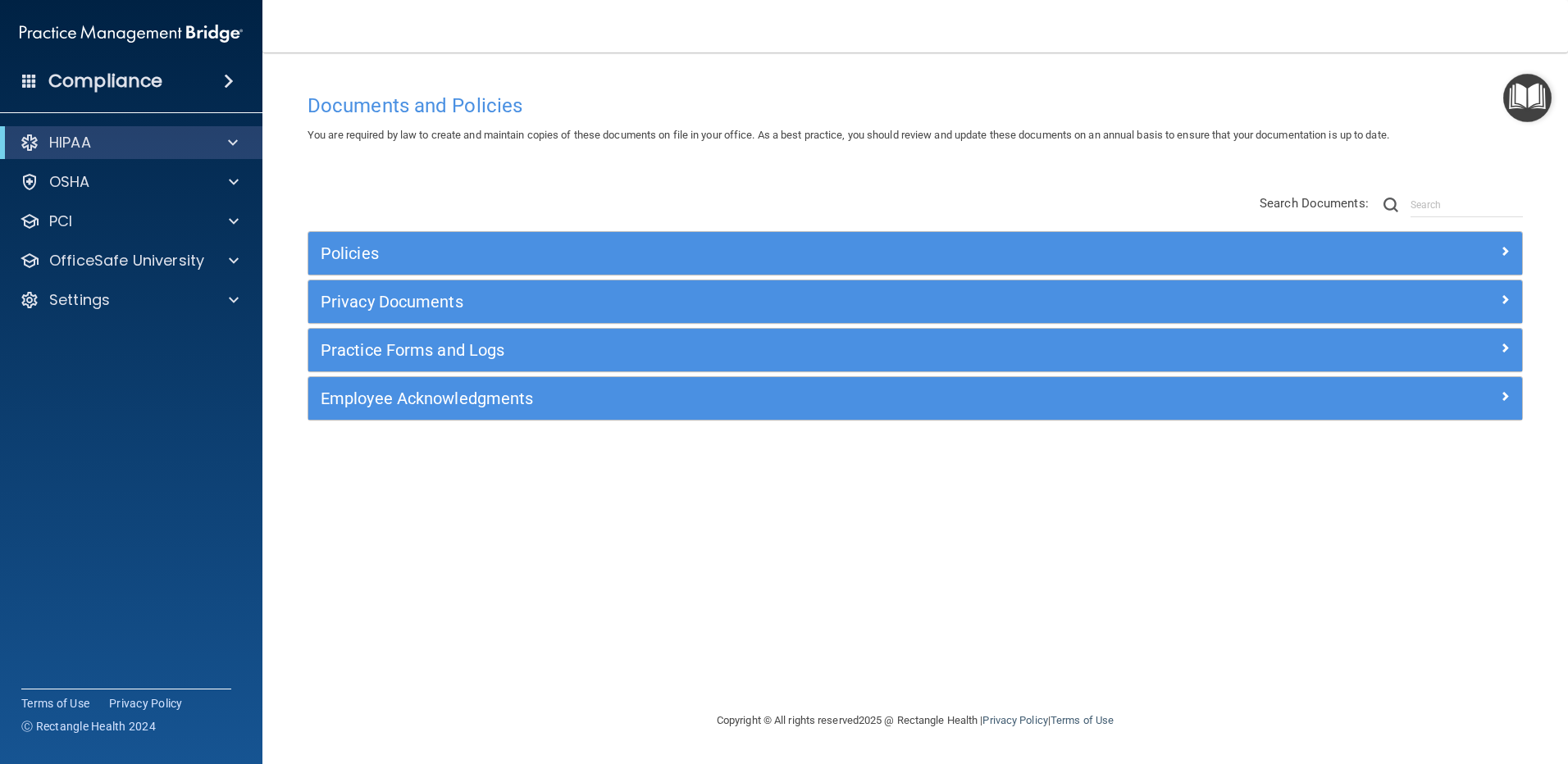
click at [228, 81] on span at bounding box center [229, 81] width 10 height 20
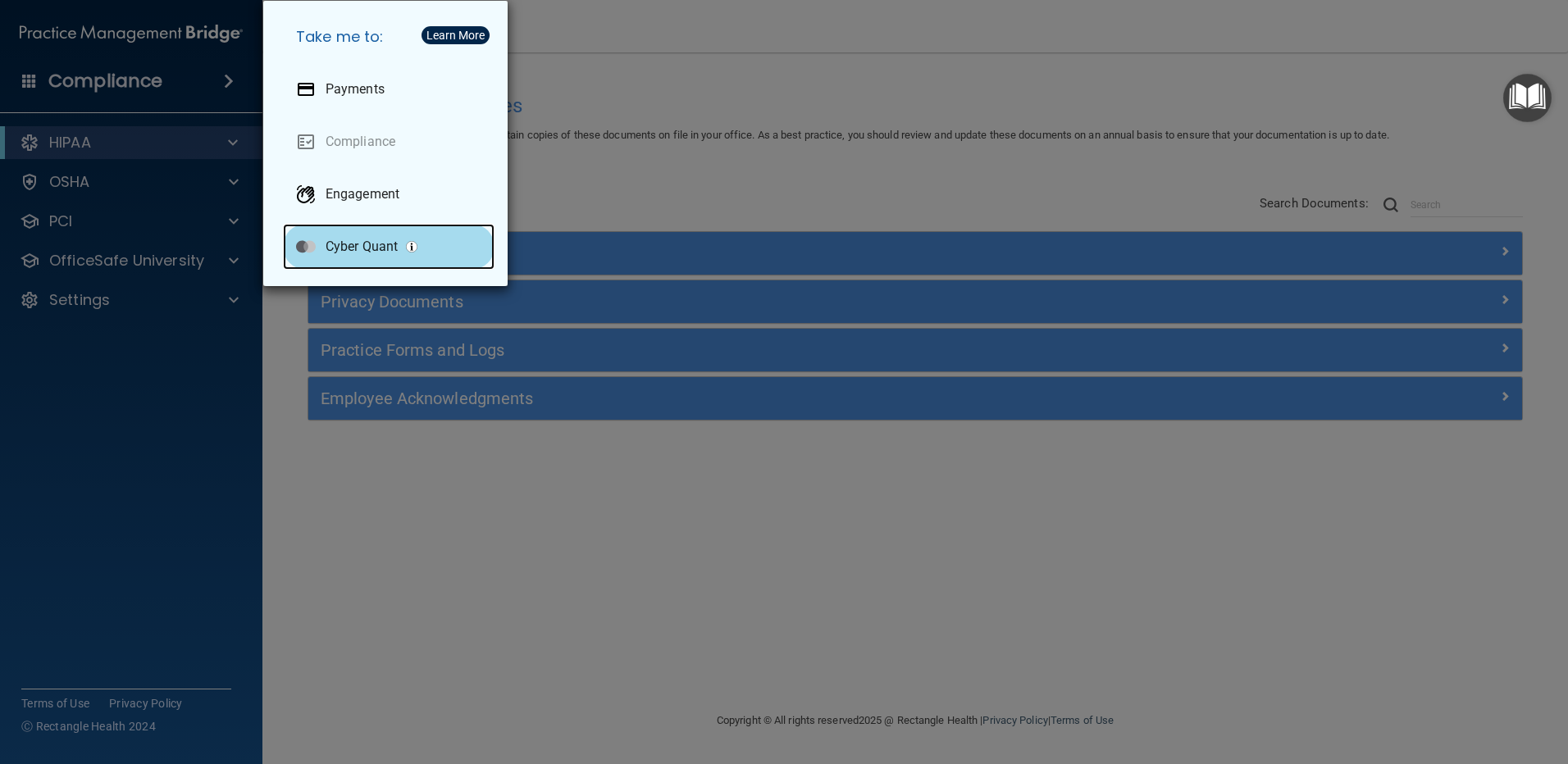
click at [362, 244] on p "Cyber Quant" at bounding box center [362, 247] width 72 height 17
click at [682, 183] on div "Take me to: Payments Compliance Engagement Cyber Quant" at bounding box center [784, 382] width 1568 height 764
